Goal: Task Accomplishment & Management: Manage account settings

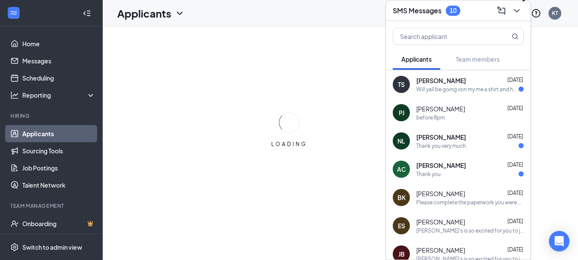
click at [521, 9] on icon "ChevronDown" at bounding box center [517, 11] width 10 height 10
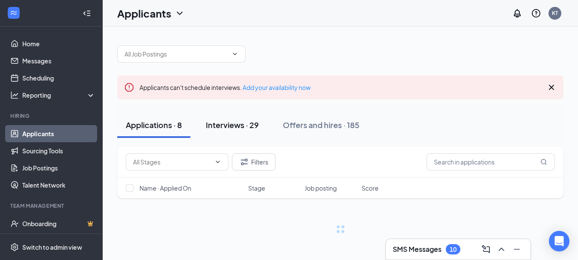
click at [225, 126] on div "Interviews · 29" at bounding box center [232, 124] width 53 height 11
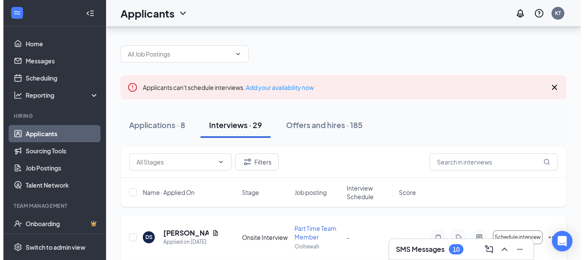
scroll to position [43, 0]
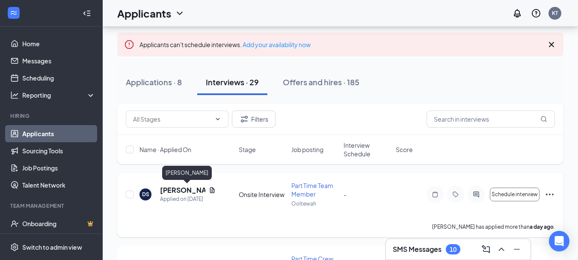
click at [170, 186] on h5 "[PERSON_NAME]" at bounding box center [182, 189] width 45 height 9
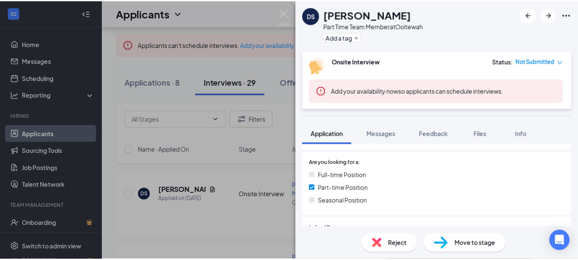
scroll to position [257, 0]
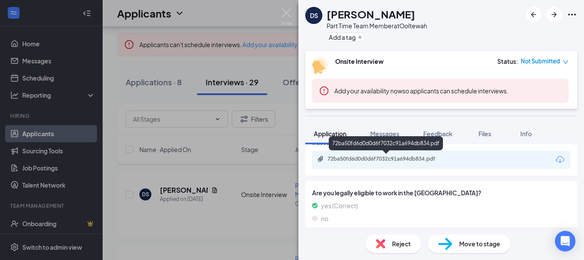
click at [340, 160] on div "72ba50fd6d0d0d6f7032c91a694db834.pdf" at bounding box center [388, 158] width 120 height 7
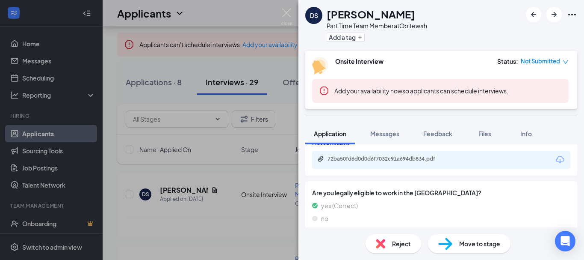
click at [287, 233] on div "DS [PERSON_NAME] Part Time Team Member at Ooltewah Add a tag Onsite Interview S…" at bounding box center [292, 130] width 584 height 260
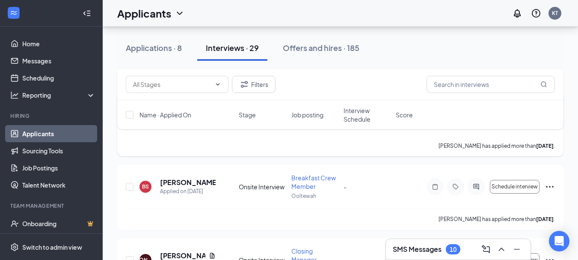
scroll to position [642, 0]
